Goal: Task Accomplishment & Management: Complete application form

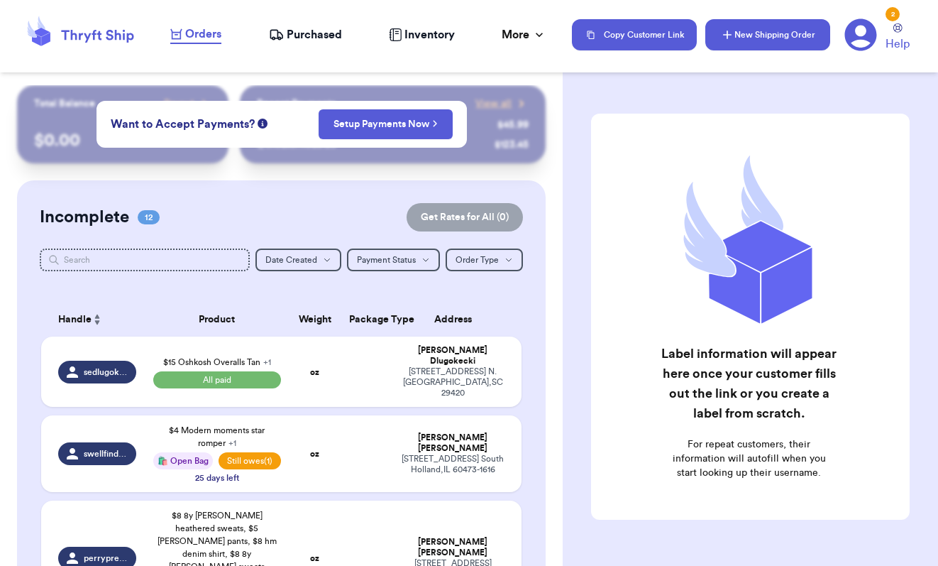
click at [780, 35] on button "New Shipping Order" at bounding box center [768, 34] width 125 height 31
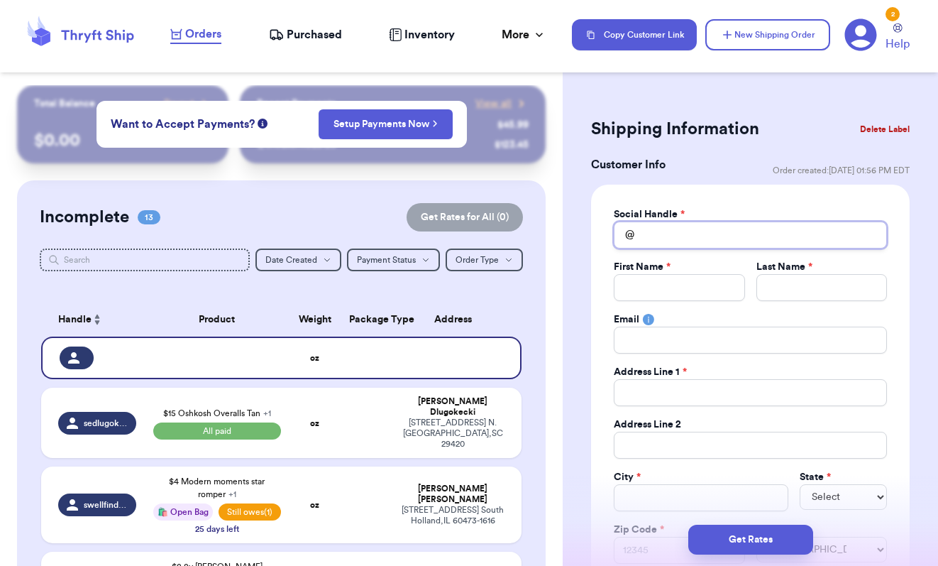
click at [661, 239] on input "Total Amount Paid" at bounding box center [750, 234] width 273 height 27
type input "a"
type input "a_"
type input "a_f"
type input "a_fe"
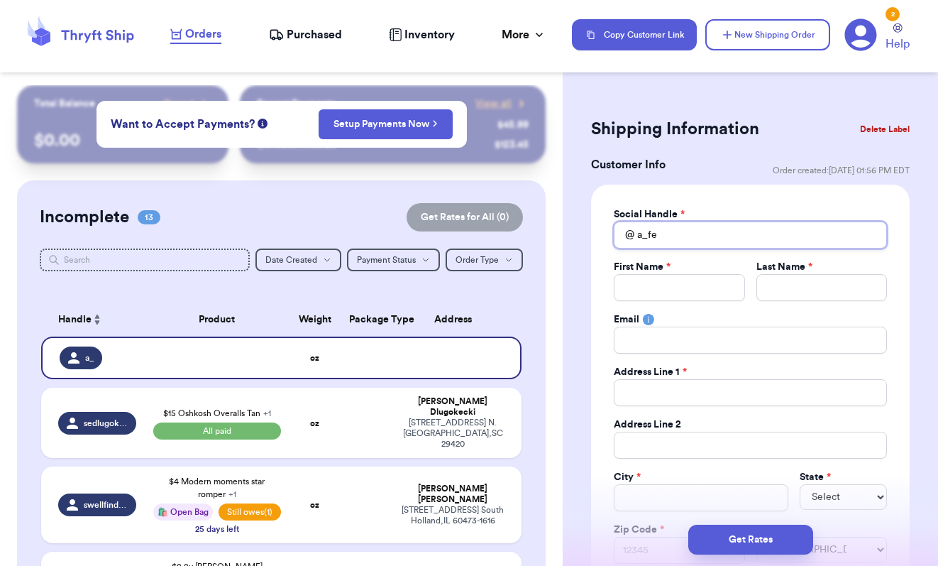
type input "a_fen"
type input "a_fenz"
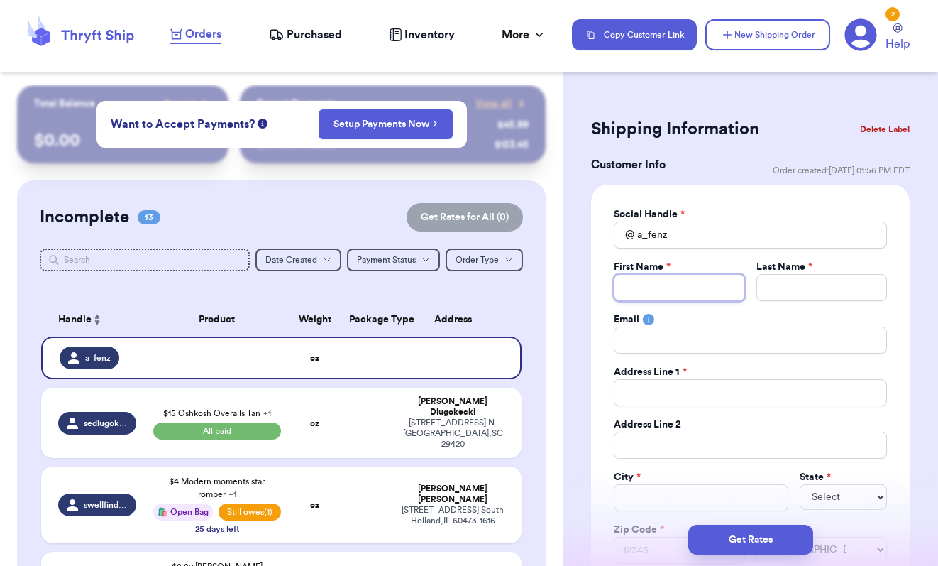
type input "A"
type input "Am"
type input "[PERSON_NAME]"
type input "F"
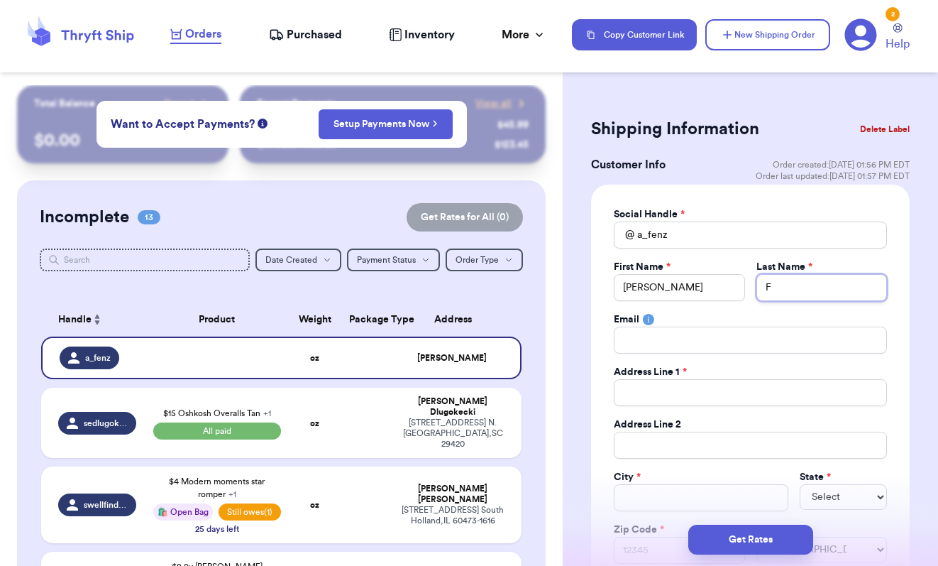
type input "Fe"
type input "Fen"
type input "Fens"
type input "Fense"
type input "Fensel"
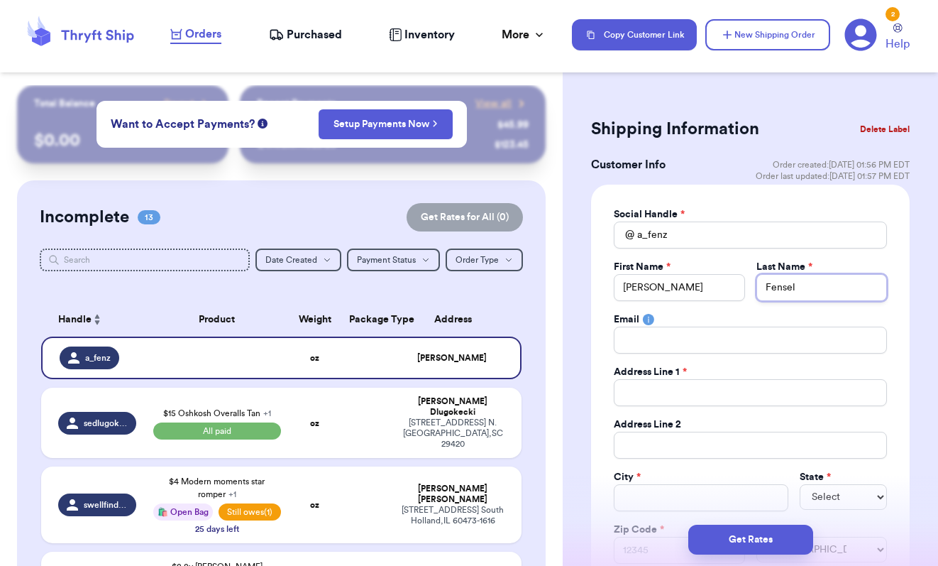
type input "Fense"
type input "Fens"
type input "Fen"
type input "Fenz"
type input "Fenze"
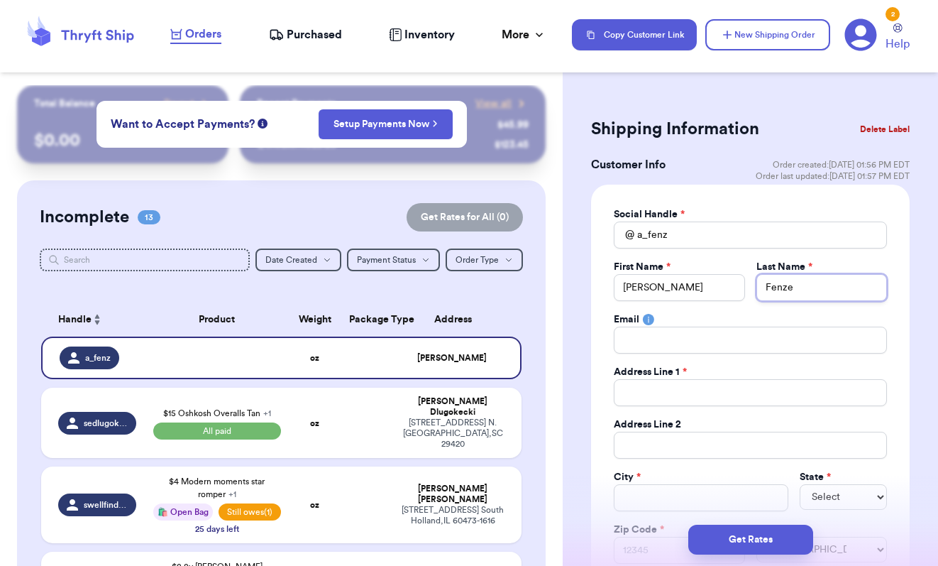
type input "[PERSON_NAME]"
click at [717, 369] on div "Address Line 1 *" at bounding box center [750, 372] width 273 height 14
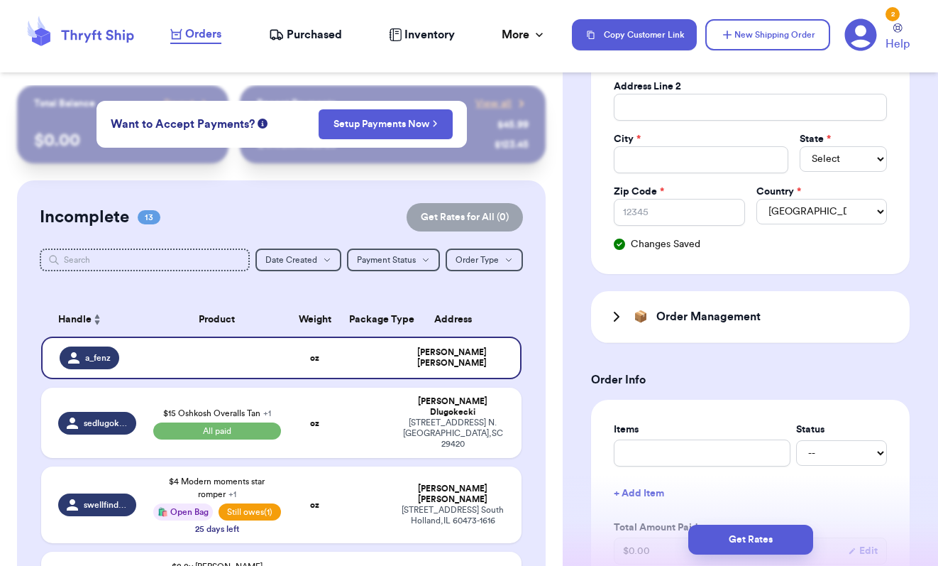
scroll to position [339, 0]
click at [613, 319] on icon at bounding box center [616, 315] width 17 height 17
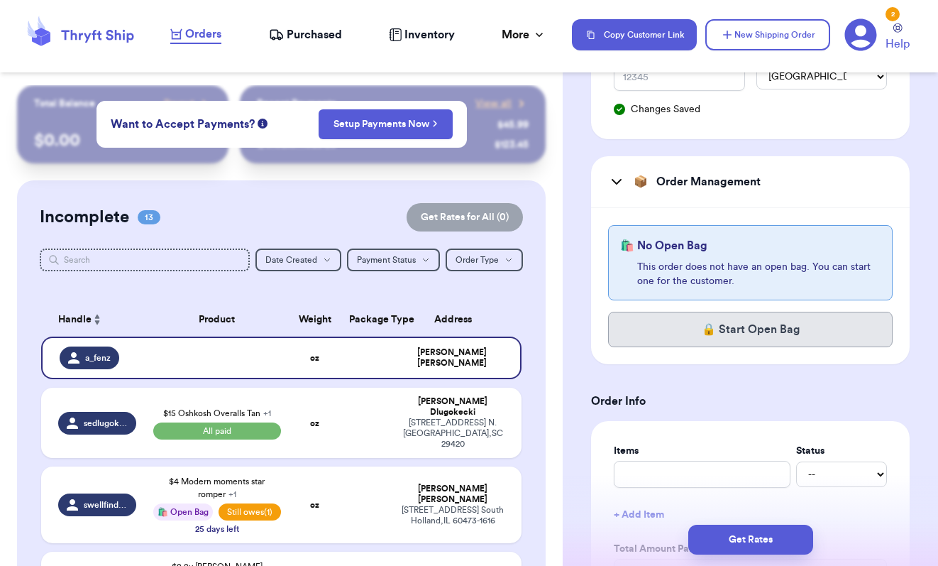
scroll to position [474, 0]
click at [719, 324] on button "🔒 Start Open Bag" at bounding box center [750, 327] width 285 height 35
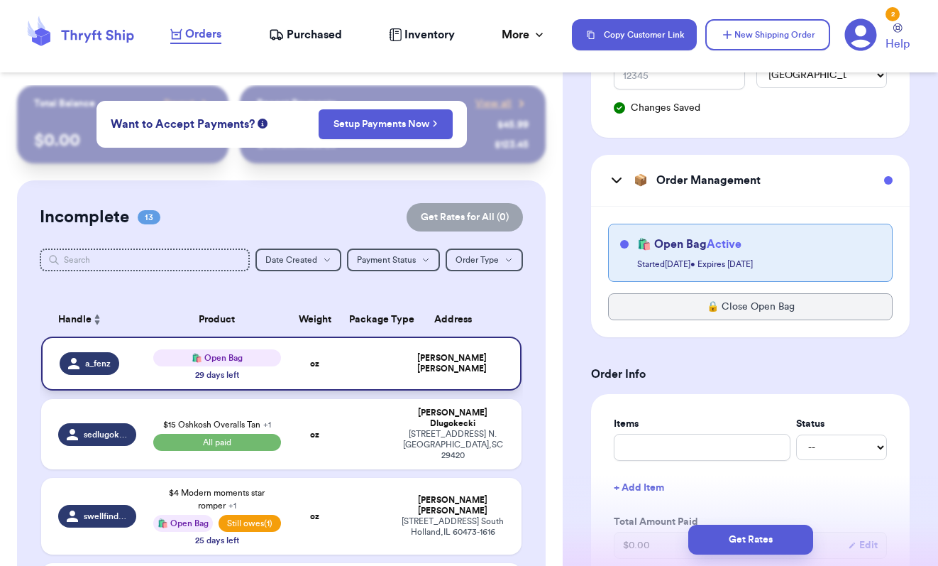
click at [302, 370] on td "oz" at bounding box center [316, 363] width 52 height 54
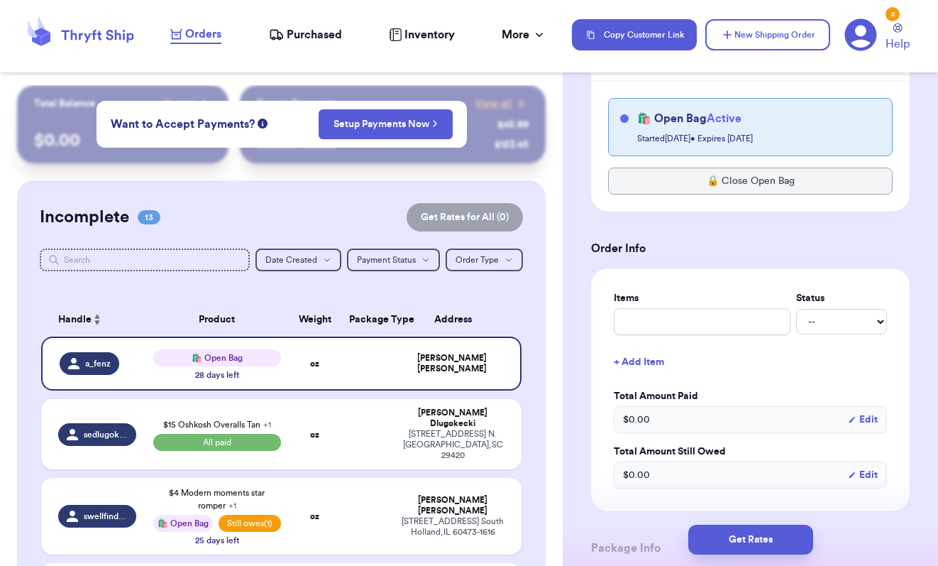
scroll to position [602, 0]
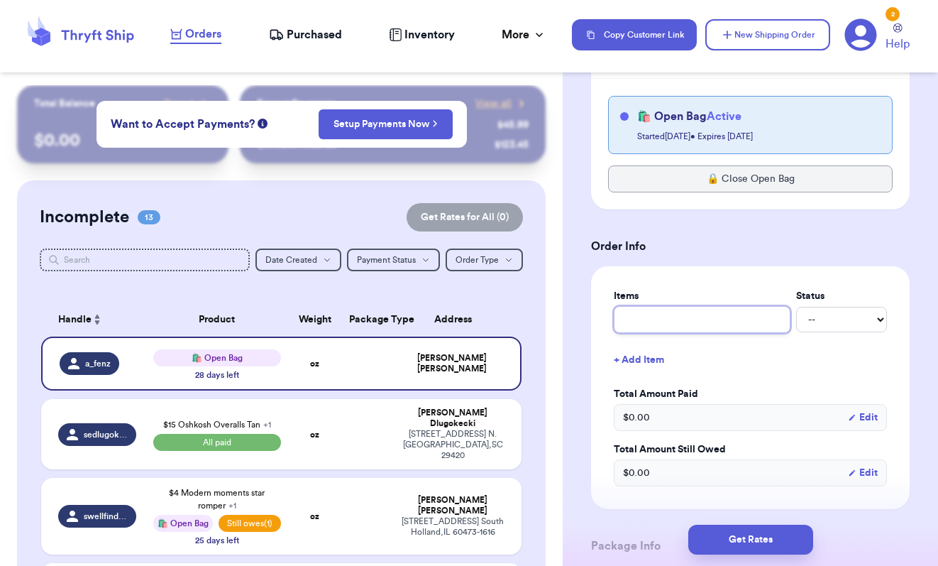
type input "$"
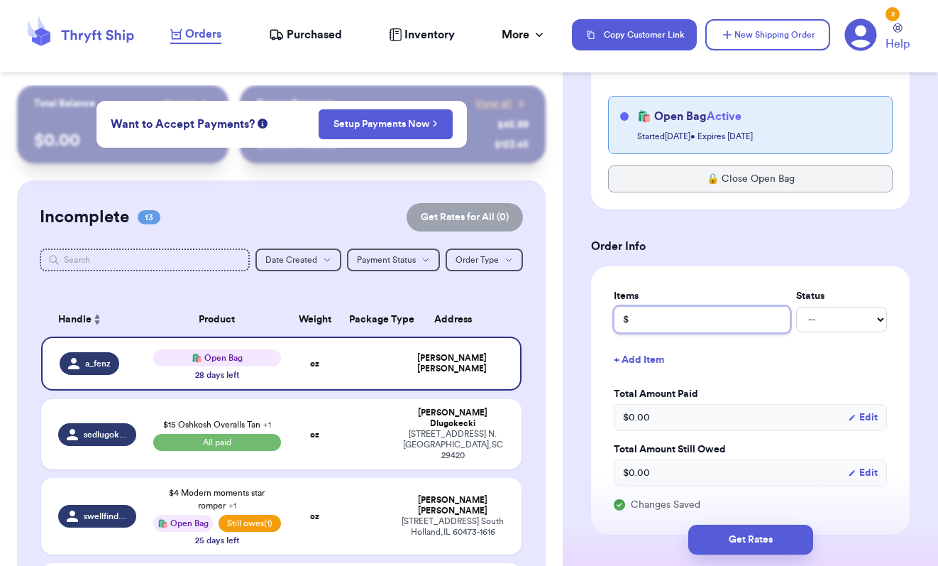
type input "$1"
type input "$12"
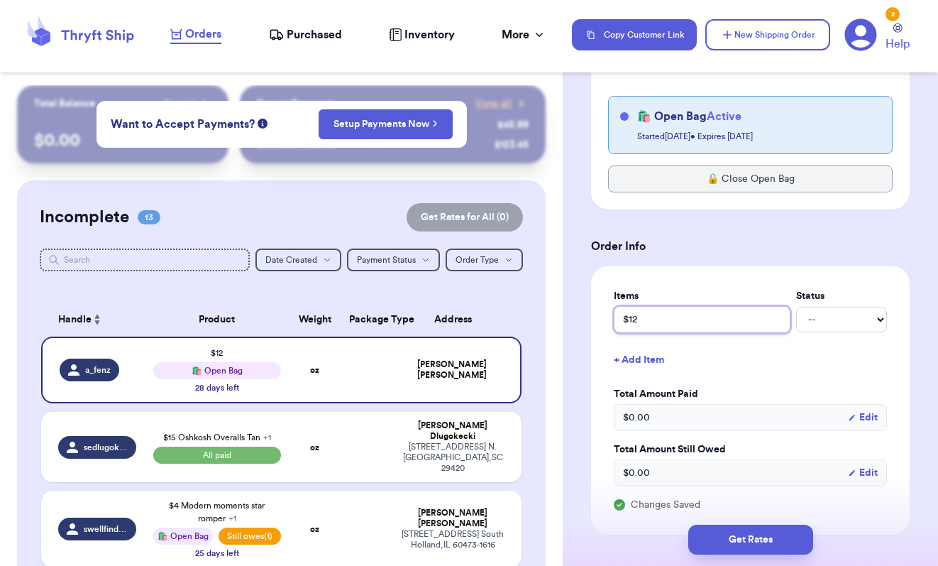
type input "$12"
type input "$12 H"
type input "$12 H&"
type input "$12 H&M"
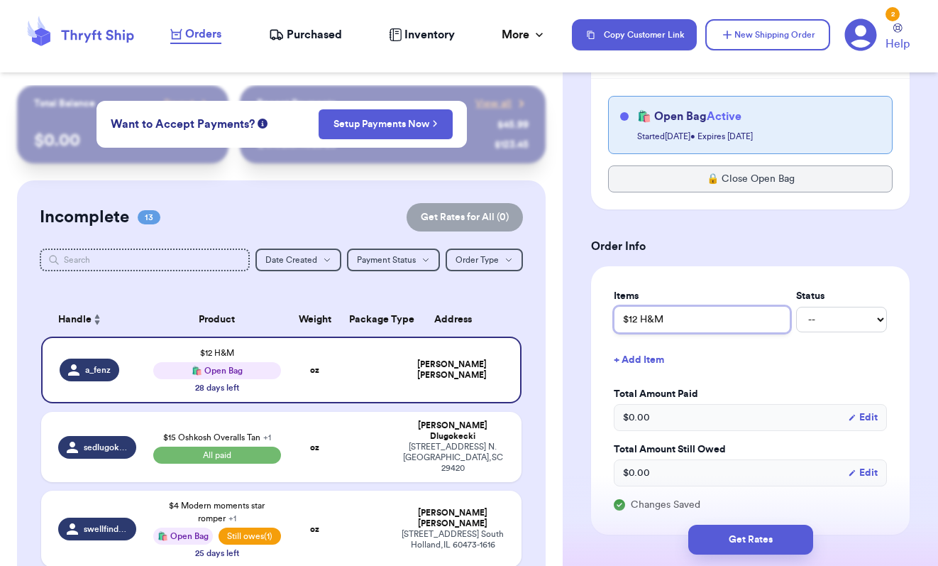
type input "$12 H&M 6"
type input "$12 H&M 6y"
type input "$12 H&M 6y F"
type input "$12 H&M 6y Fl"
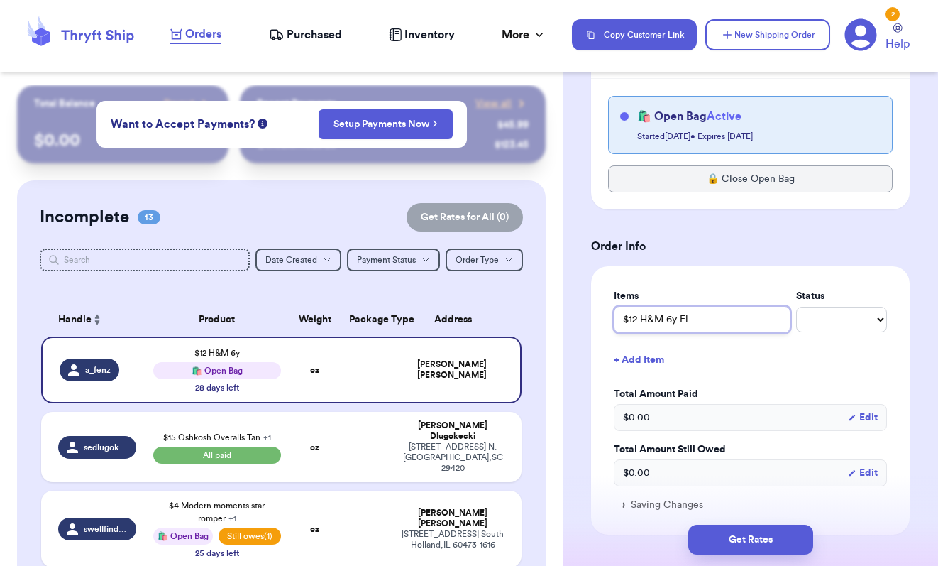
type input "$12 H&M 6y Fla"
type input "$12 H&M 6y Flan"
type input "$12 H&M 6y Flann"
type input "$12 H&M 6y Flanne"
type input "$12 H&M 6y Flannel"
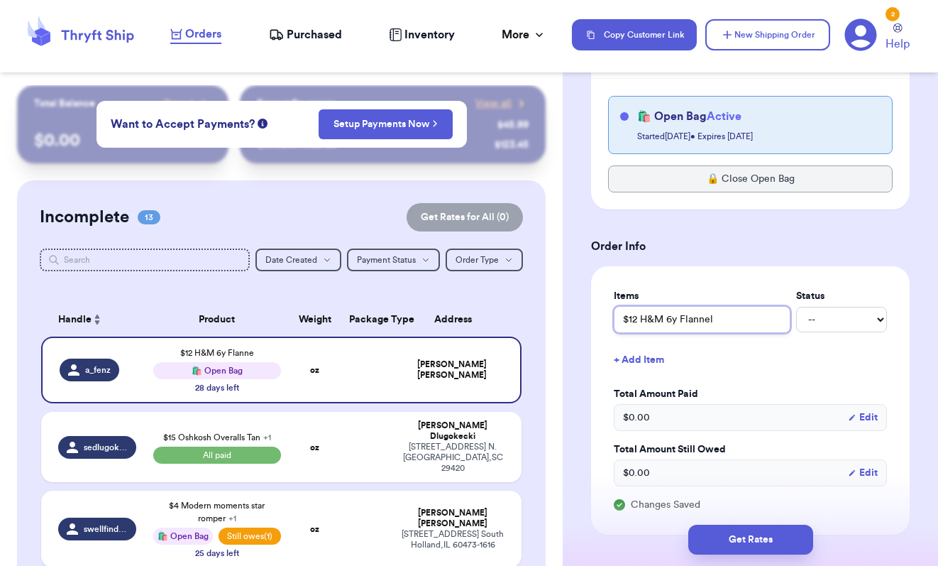
type input "$12 H&M 6y Flannel"
select select "unpaid"
click at [654, 359] on button "+ Add Item" at bounding box center [750, 359] width 285 height 31
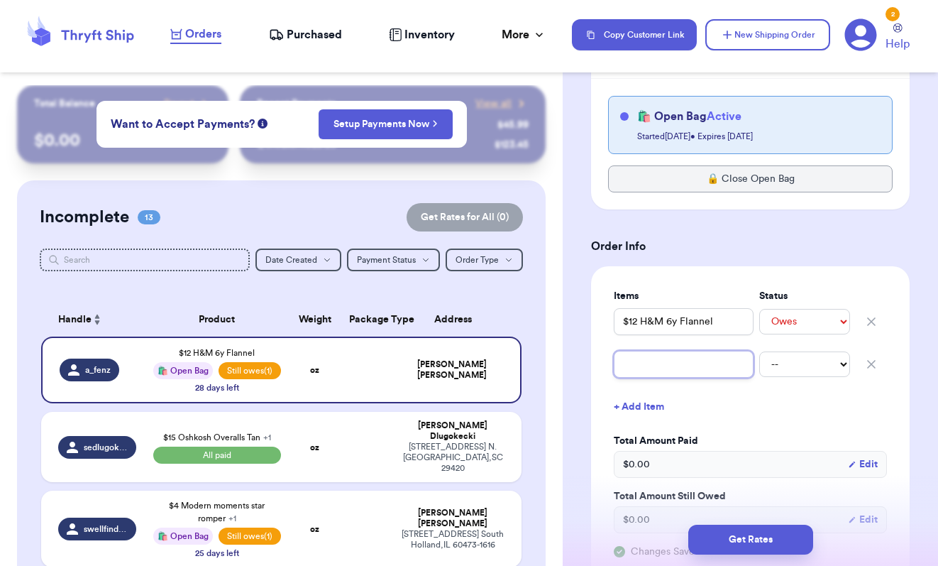
type input "$"
type input "$6"
type input "$6 s"
type input "$6 sh"
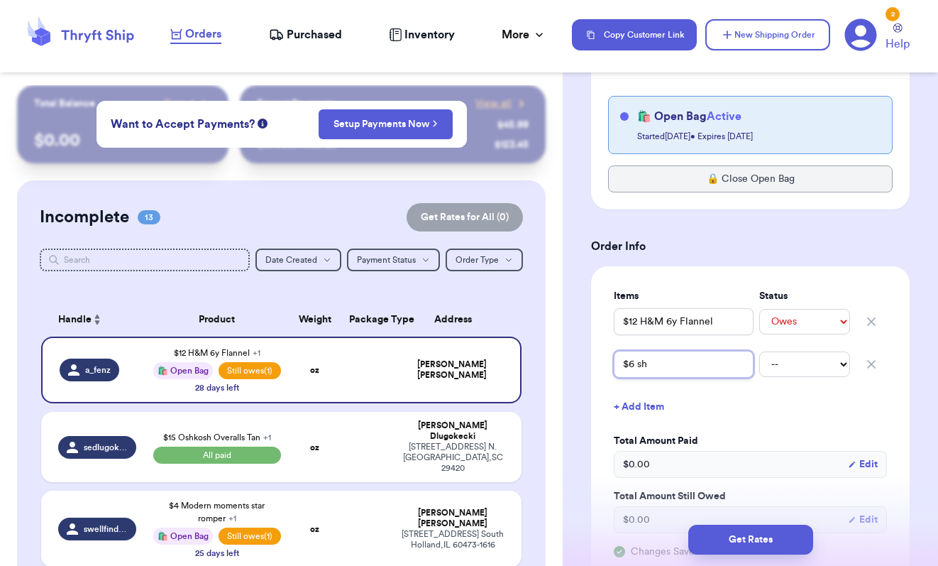
type input "$6 shi"
type input "$6 ship"
type input "$6 [PERSON_NAME]"
type input "$6 shippi"
type input "$6 shippin"
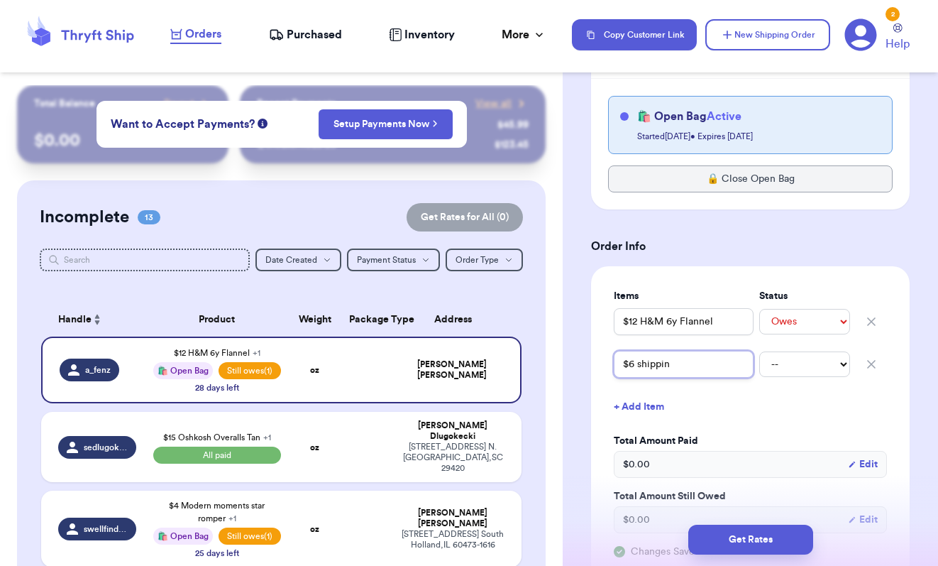
type input "$6 shipping"
select select "unpaid"
click at [740, 400] on button "+ Add Item" at bounding box center [750, 406] width 285 height 31
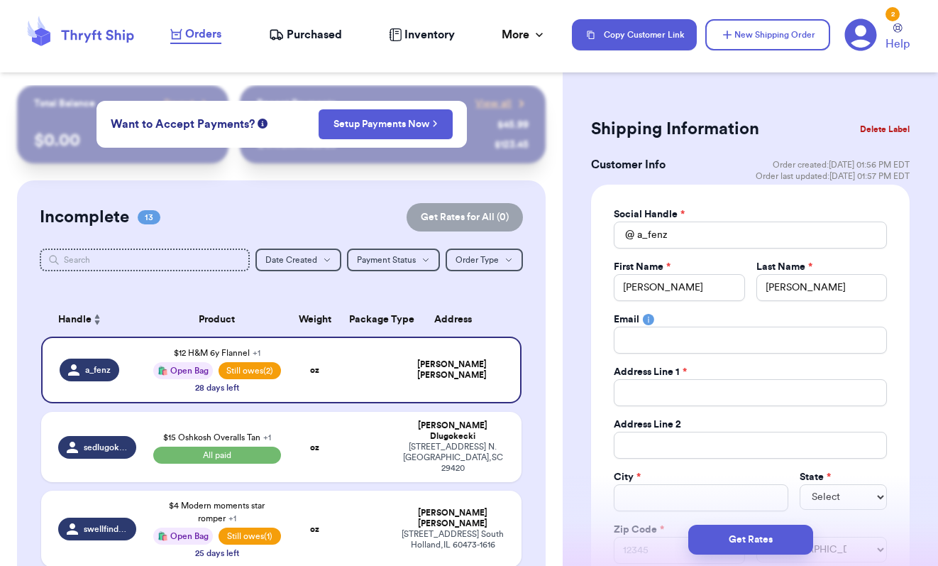
scroll to position [0, 0]
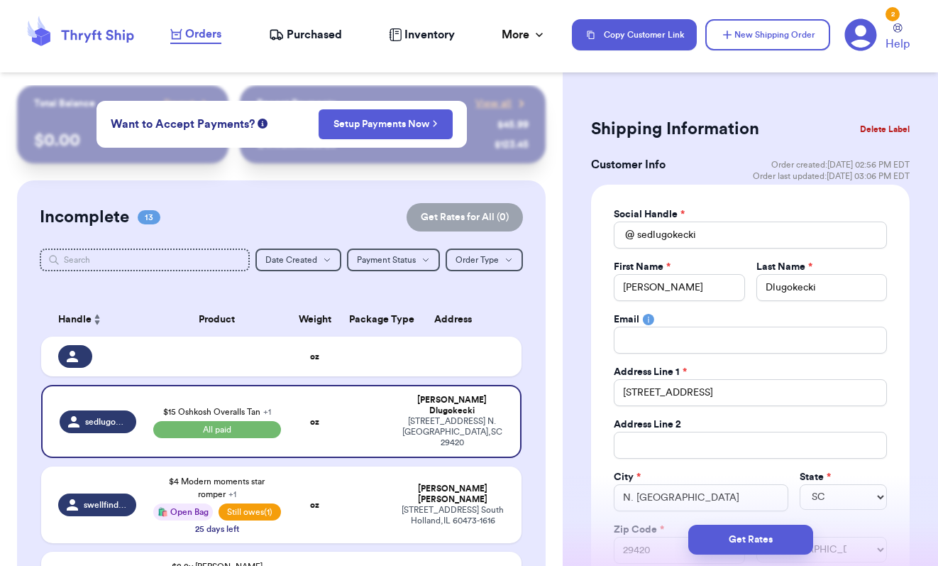
select select "SC"
select select "paid"
